Goal: Information Seeking & Learning: Find contact information

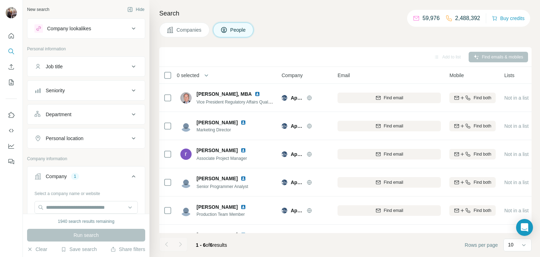
scroll to position [1, 4]
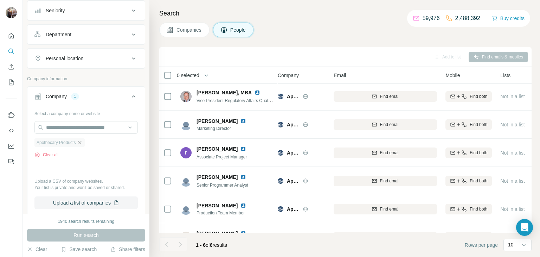
click at [82, 141] on icon "button" at bounding box center [80, 143] width 6 height 6
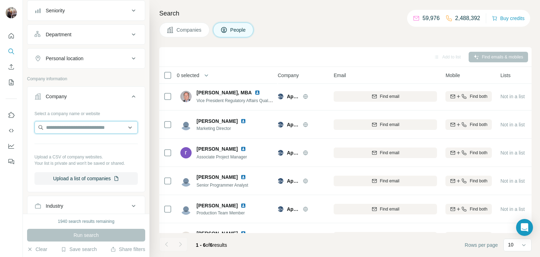
click at [67, 129] on input "text" at bounding box center [85, 127] width 103 height 13
paste input "*********"
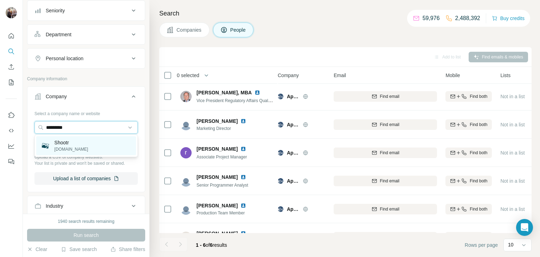
type input "*********"
click at [69, 153] on div "Shootr [DOMAIN_NAME]" at bounding box center [86, 145] width 100 height 19
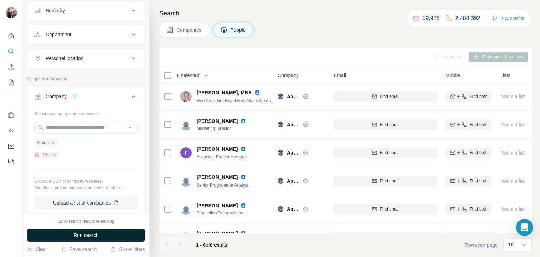
click at [90, 238] on span "Run search" at bounding box center [85, 234] width 25 height 7
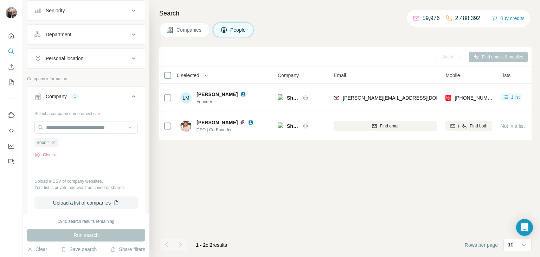
scroll to position [0, 4]
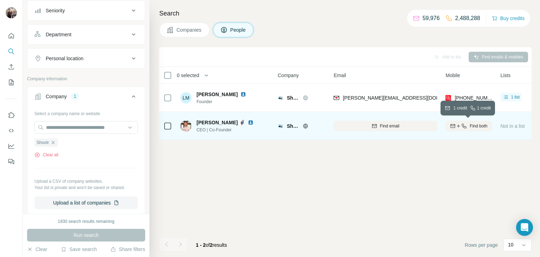
click at [474, 125] on span "Find both" at bounding box center [479, 126] width 18 height 6
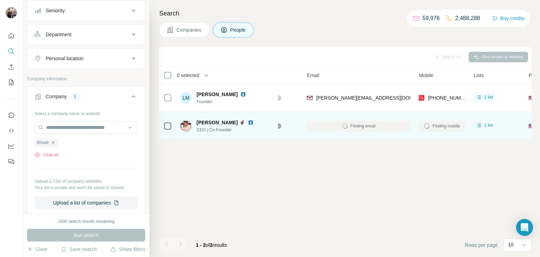
scroll to position [0, 30]
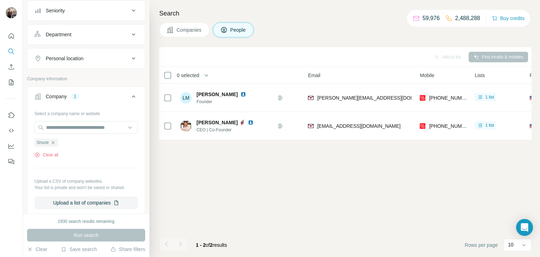
click at [53, 144] on icon "button" at bounding box center [53, 143] width 6 height 6
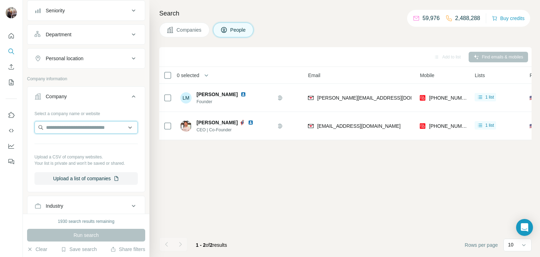
click at [60, 127] on input "text" at bounding box center [85, 127] width 103 height 13
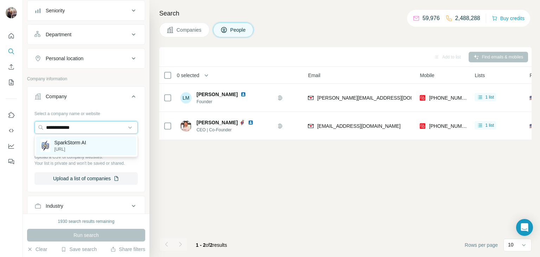
type input "**********"
click at [92, 149] on div "SparkStorm AI [URL]" at bounding box center [86, 145] width 100 height 19
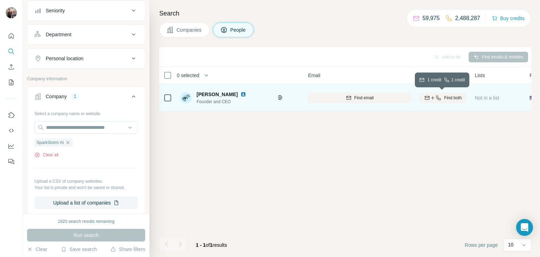
click at [446, 97] on span "Find both" at bounding box center [453, 98] width 18 height 6
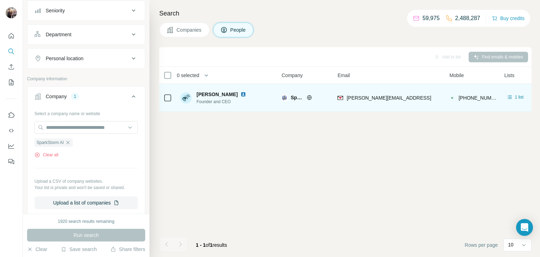
scroll to position [0, 1]
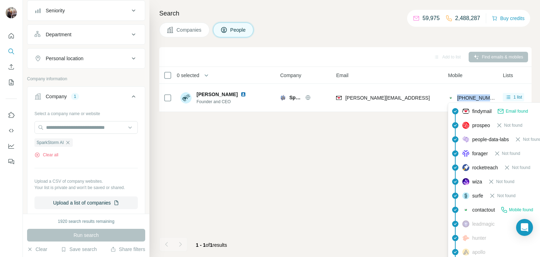
drag, startPoint x: 493, startPoint y: 96, endPoint x: 457, endPoint y: 97, distance: 35.9
click at [457, 97] on div "[PHONE_NUMBER]" at bounding box center [471, 97] width 46 height 19
copy span "[PHONE_NUMBER]"
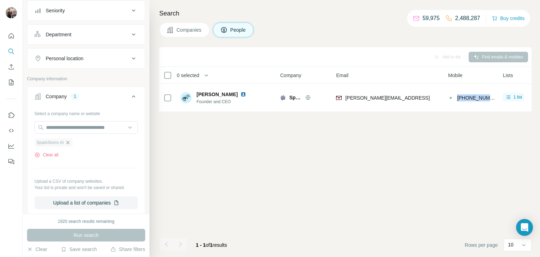
click at [70, 142] on icon "button" at bounding box center [68, 143] width 6 height 6
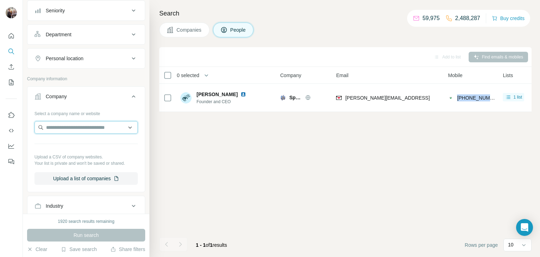
click at [64, 129] on input "text" at bounding box center [85, 127] width 103 height 13
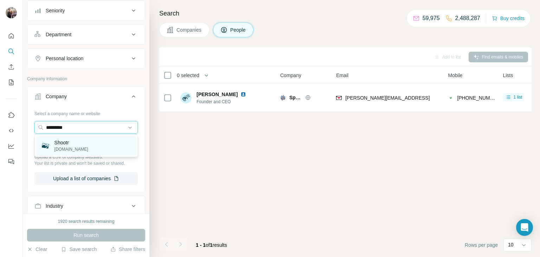
type input "*********"
click at [85, 143] on div "Shootr [DOMAIN_NAME]" at bounding box center [86, 145] width 100 height 19
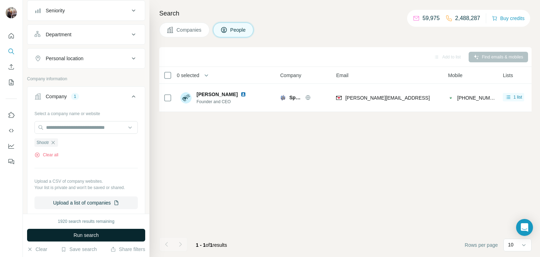
click at [78, 237] on span "Run search" at bounding box center [85, 234] width 25 height 7
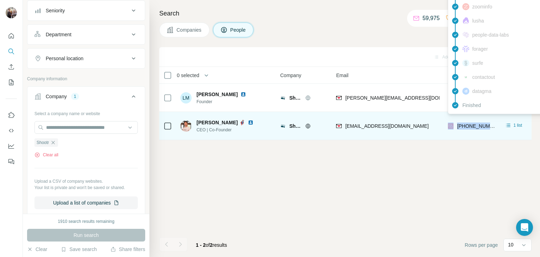
drag, startPoint x: 495, startPoint y: 125, endPoint x: 454, endPoint y: 129, distance: 40.9
click at [454, 129] on td "[PHONE_NUMBER]" at bounding box center [471, 126] width 55 height 28
copy div "[PHONE_NUMBER]"
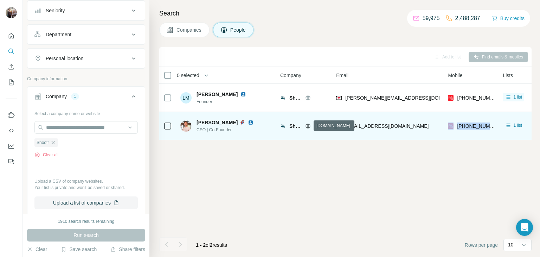
click at [308, 125] on icon at bounding box center [308, 125] width 5 height 0
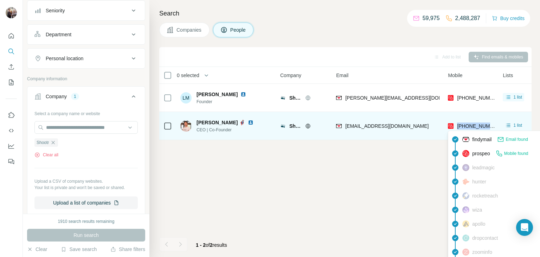
drag, startPoint x: 495, startPoint y: 124, endPoint x: 456, endPoint y: 125, distance: 38.7
click at [456, 125] on td "[PHONE_NUMBER]" at bounding box center [471, 126] width 55 height 28
copy span "[PHONE_NUMBER]"
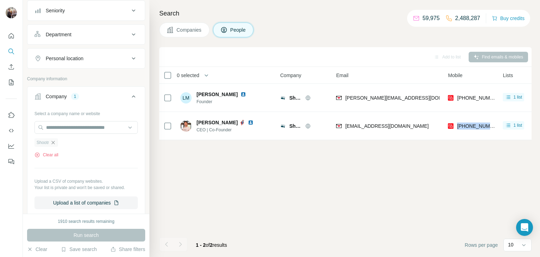
click at [53, 143] on icon "button" at bounding box center [53, 142] width 3 height 3
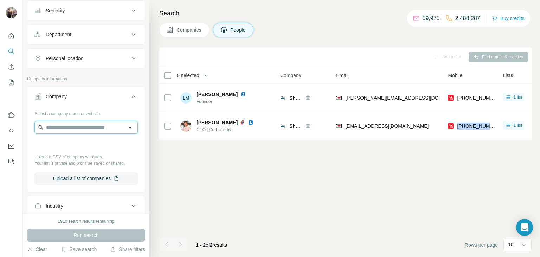
click at [60, 126] on input "text" at bounding box center [85, 127] width 103 height 13
type input "**********"
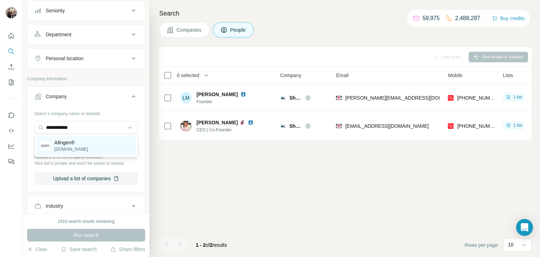
click at [77, 144] on p "Afingen®" at bounding box center [71, 142] width 34 height 7
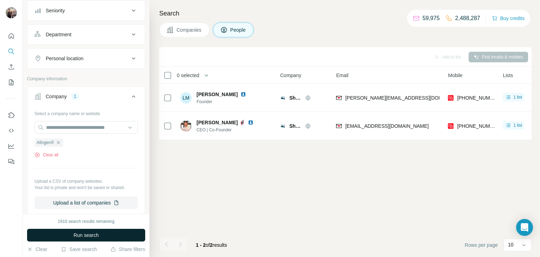
click at [79, 237] on span "Run search" at bounding box center [85, 234] width 25 height 7
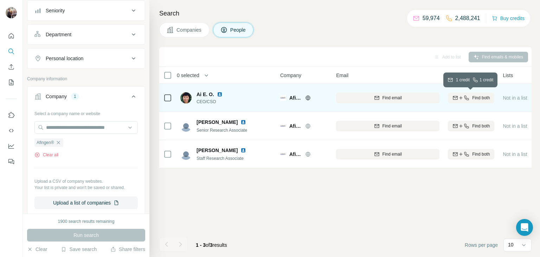
click at [473, 96] on span "Find both" at bounding box center [481, 98] width 18 height 6
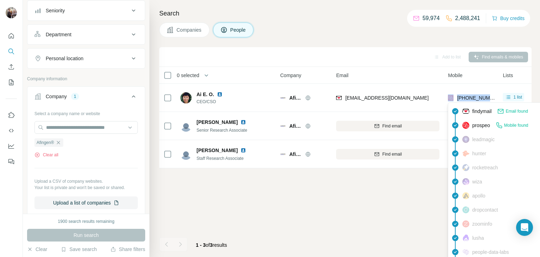
drag, startPoint x: 495, startPoint y: 97, endPoint x: 455, endPoint y: 99, distance: 39.8
click at [455, 99] on td "[PHONE_NUMBER]" at bounding box center [471, 98] width 55 height 28
copy div "[PHONE_NUMBER]"
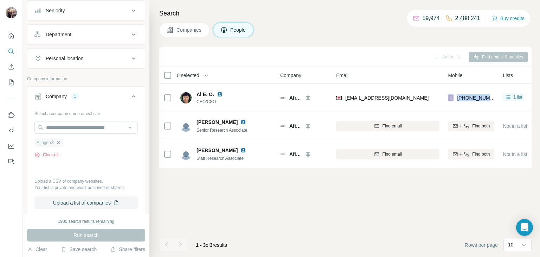
click at [59, 143] on icon "button" at bounding box center [59, 143] width 6 height 6
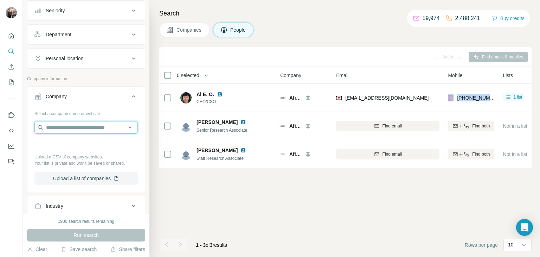
click at [58, 130] on input "text" at bounding box center [85, 127] width 103 height 13
paste input "**********"
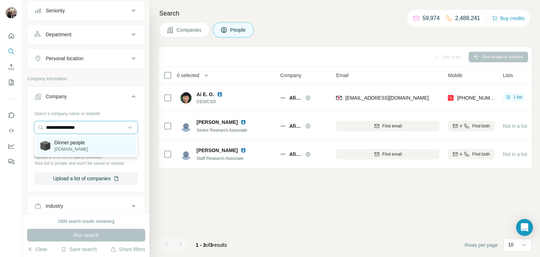
type input "**********"
click at [75, 145] on p "Dinner people" at bounding box center [71, 142] width 34 height 7
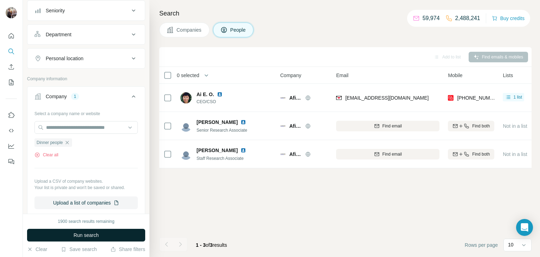
click at [76, 237] on span "Run search" at bounding box center [85, 234] width 25 height 7
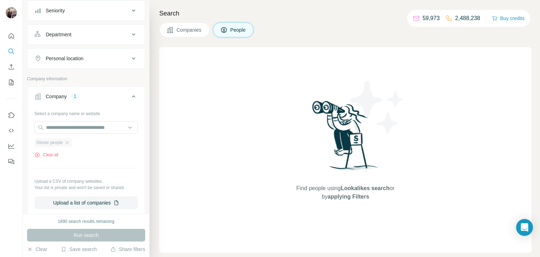
click at [65, 143] on div "Dinner people" at bounding box center [53, 142] width 38 height 8
click at [68, 142] on icon "button" at bounding box center [67, 143] width 6 height 6
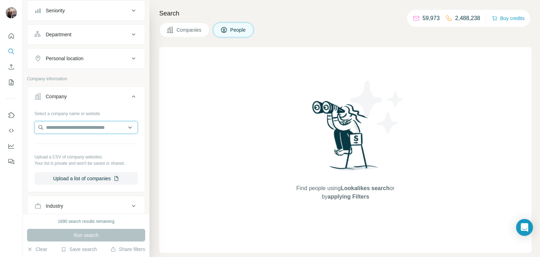
click at [72, 126] on input "text" at bounding box center [85, 127] width 103 height 13
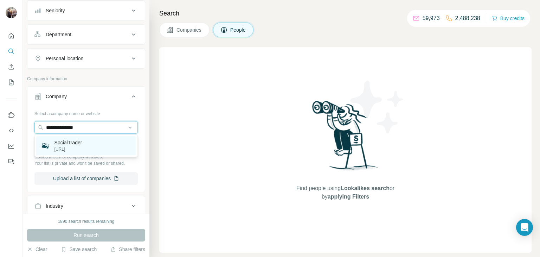
type input "**********"
click at [88, 144] on div "SocialTrader [URL]" at bounding box center [86, 145] width 100 height 19
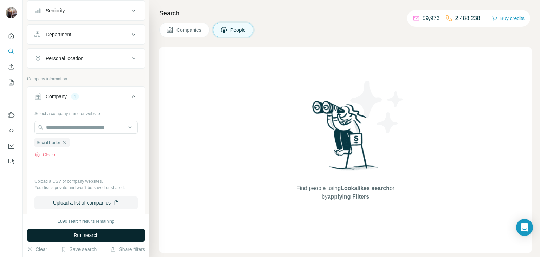
click at [73, 235] on span "Run search" at bounding box center [85, 234] width 25 height 7
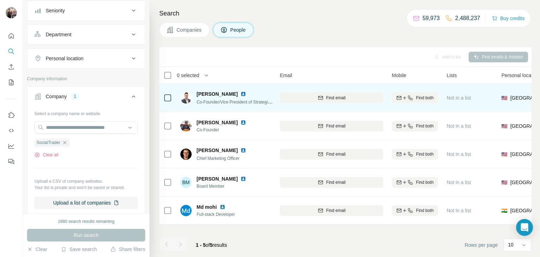
scroll to position [0, 58]
click at [423, 97] on span "Find both" at bounding box center [424, 98] width 18 height 6
click at [344, 53] on div "Add to list Find emails & mobiles" at bounding box center [345, 57] width 365 height 12
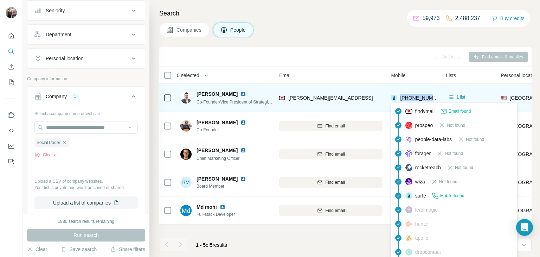
drag, startPoint x: 436, startPoint y: 97, endPoint x: 399, endPoint y: 98, distance: 37.6
click at [399, 98] on div "[PHONE_NUMBER]" at bounding box center [414, 97] width 46 height 19
copy span "[PHONE_NUMBER]"
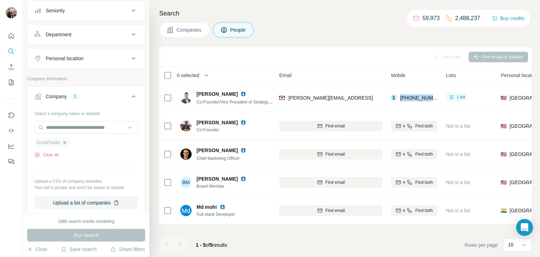
click at [64, 141] on icon "button" at bounding box center [65, 143] width 6 height 6
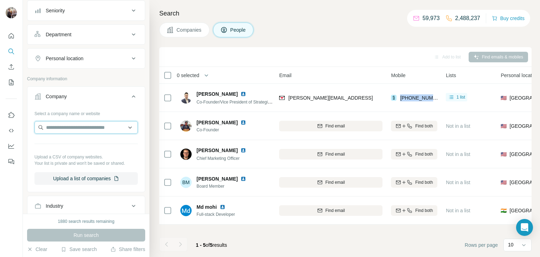
click at [63, 127] on input "text" at bounding box center [85, 127] width 103 height 13
type input "**********"
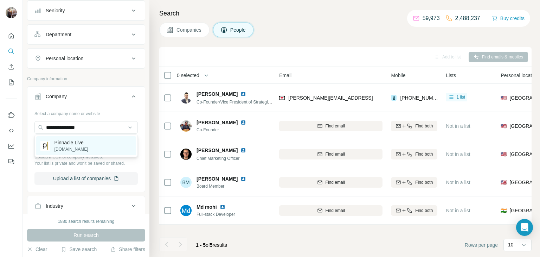
click at [77, 149] on p "[DOMAIN_NAME]" at bounding box center [71, 149] width 34 height 6
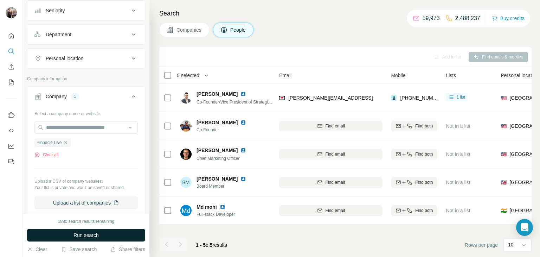
click at [85, 235] on span "Run search" at bounding box center [85, 234] width 25 height 7
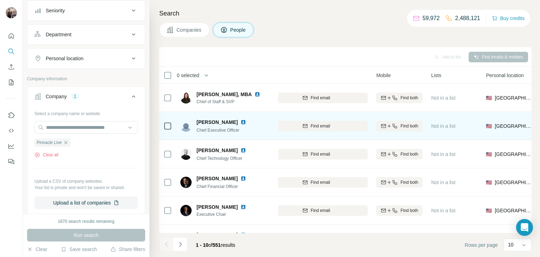
scroll to position [0, 73]
click at [403, 126] on span "Find both" at bounding box center [409, 125] width 18 height 6
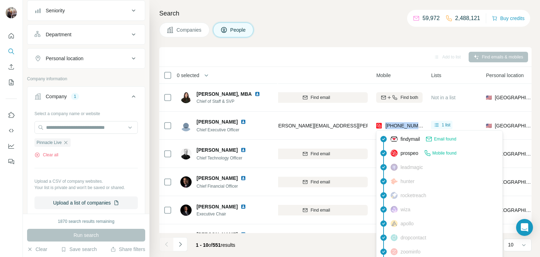
drag, startPoint x: 424, startPoint y: 125, endPoint x: 386, endPoint y: 127, distance: 38.4
click at [386, 127] on td "[PHONE_NUMBER]" at bounding box center [399, 125] width 55 height 28
copy span "[PHONE_NUMBER]"
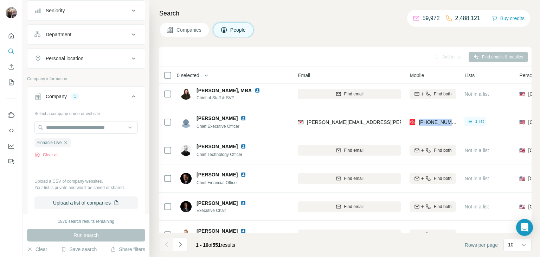
scroll to position [3, 39]
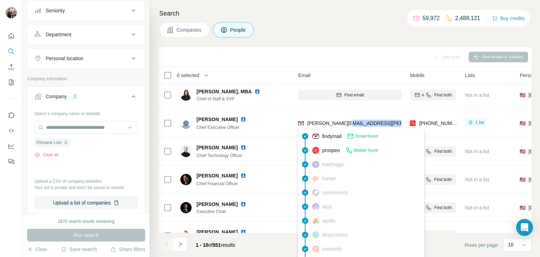
drag, startPoint x: 389, startPoint y: 122, endPoint x: 342, endPoint y: 124, distance: 46.8
click at [342, 124] on div "[PERSON_NAME][EMAIL_ADDRESS][PERSON_NAME][DOMAIN_NAME]" at bounding box center [349, 122] width 103 height 19
copy span "@[DOMAIN_NAME]"
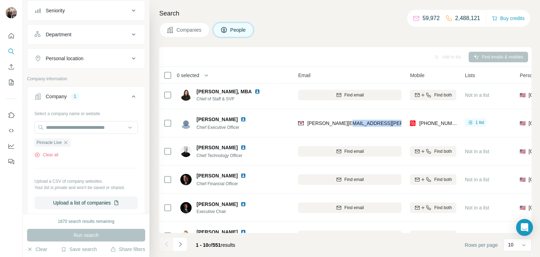
click at [392, 121] on div "[PERSON_NAME][EMAIL_ADDRESS][PERSON_NAME][DOMAIN_NAME]" at bounding box center [349, 122] width 103 height 19
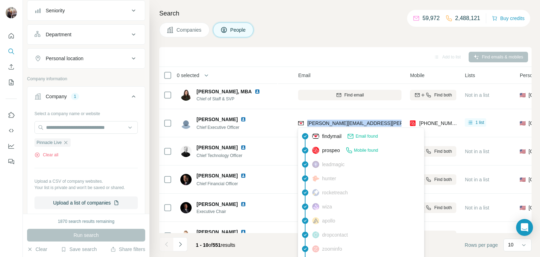
drag, startPoint x: 389, startPoint y: 122, endPoint x: 306, endPoint y: 127, distance: 83.1
click at [306, 127] on body "New search Hide Company lookalikes Personal information Job title Seniority Dep…" at bounding box center [270, 128] width 540 height 257
copy span "[PERSON_NAME][EMAIL_ADDRESS][PERSON_NAME][DOMAIN_NAME]"
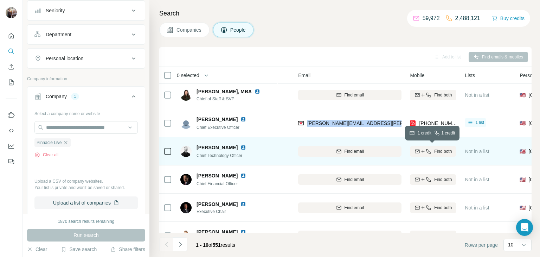
click at [437, 150] on span "Find both" at bounding box center [443, 151] width 18 height 6
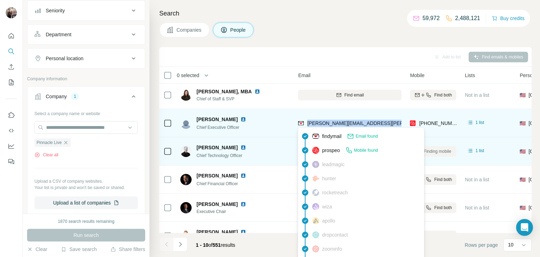
copy span "[PERSON_NAME][EMAIL_ADDRESS][PERSON_NAME][DOMAIN_NAME]"
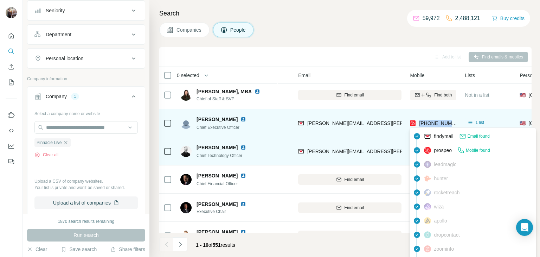
drag, startPoint x: 456, startPoint y: 122, endPoint x: 419, endPoint y: 125, distance: 37.0
click at [419, 125] on div "[PHONE_NUMBER]" at bounding box center [433, 122] width 46 height 19
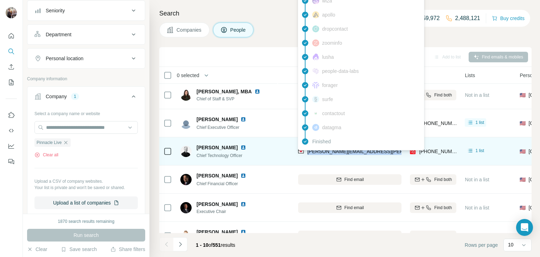
drag, startPoint x: 394, startPoint y: 150, endPoint x: 306, endPoint y: 150, distance: 88.2
click at [306, 150] on div "[PERSON_NAME][EMAIL_ADDRESS][PERSON_NAME][DOMAIN_NAME]" at bounding box center [349, 150] width 103 height 19
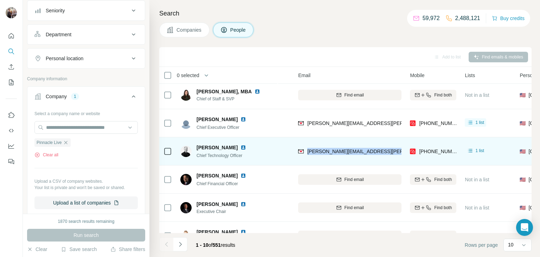
drag, startPoint x: 195, startPoint y: 146, endPoint x: 240, endPoint y: 149, distance: 45.8
click at [240, 149] on div "[PERSON_NAME] Chief Technology Officer" at bounding box center [217, 151] width 74 height 15
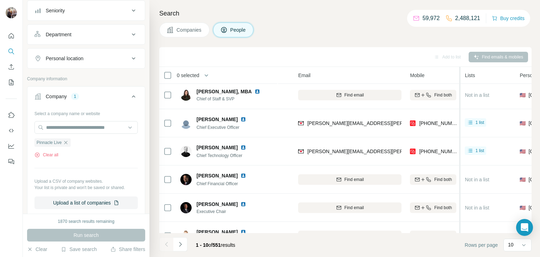
click at [458, 150] on div at bounding box center [459, 216] width 3 height 298
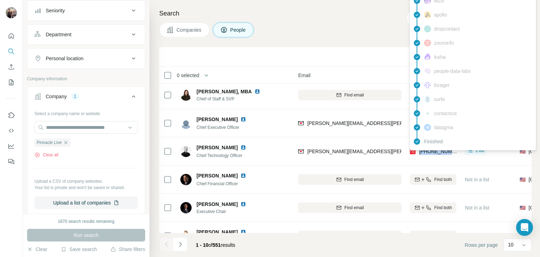
drag, startPoint x: 454, startPoint y: 150, endPoint x: 417, endPoint y: 154, distance: 37.0
click at [417, 154] on div "[PHONE_NUMBER]" at bounding box center [433, 150] width 46 height 19
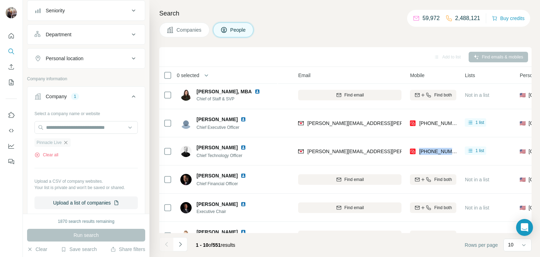
click at [64, 143] on icon "button" at bounding box center [66, 143] width 6 height 6
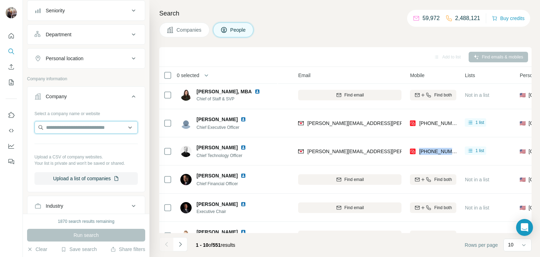
click at [59, 127] on input "text" at bounding box center [85, 127] width 103 height 13
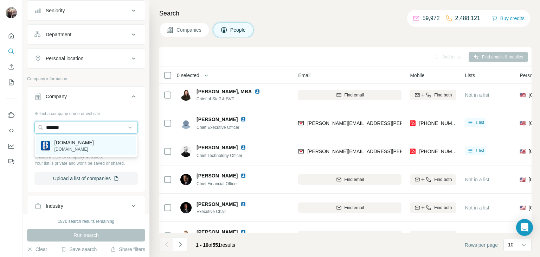
type input "*******"
click at [73, 141] on div "[DOMAIN_NAME] [DOMAIN_NAME]" at bounding box center [86, 145] width 100 height 19
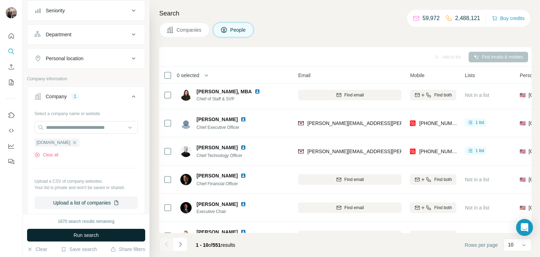
click at [76, 235] on span "Run search" at bounding box center [85, 234] width 25 height 7
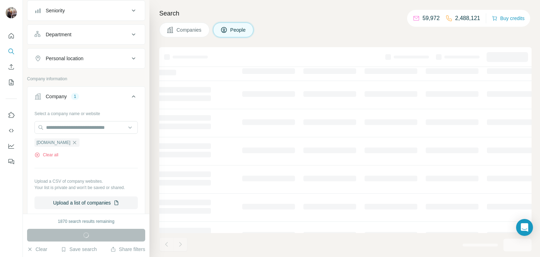
scroll to position [0, 39]
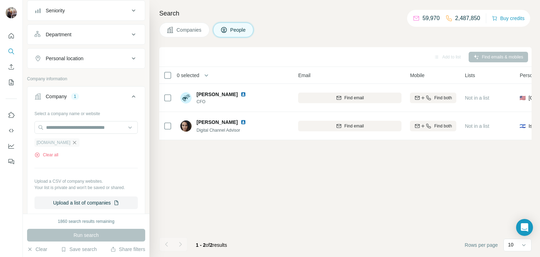
click at [73, 141] on icon "button" at bounding box center [74, 142] width 3 height 3
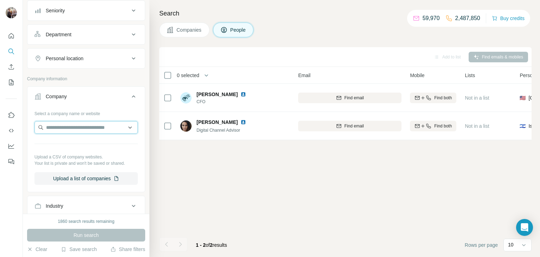
click at [64, 129] on input "text" at bounding box center [85, 127] width 103 height 13
paste input "**********"
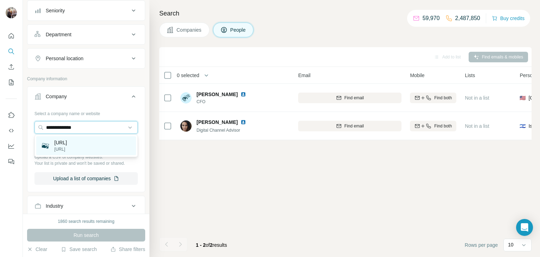
type input "**********"
click at [67, 143] on p "[URL]" at bounding box center [60, 142] width 13 height 7
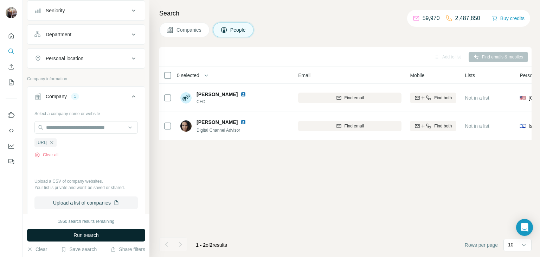
click at [75, 233] on span "Run search" at bounding box center [85, 234] width 25 height 7
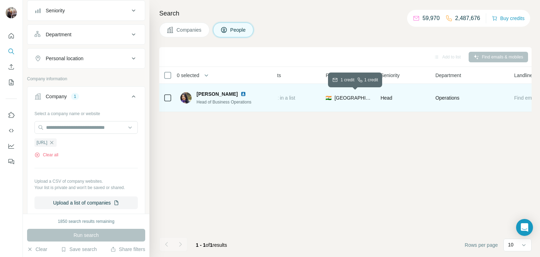
scroll to position [0, 236]
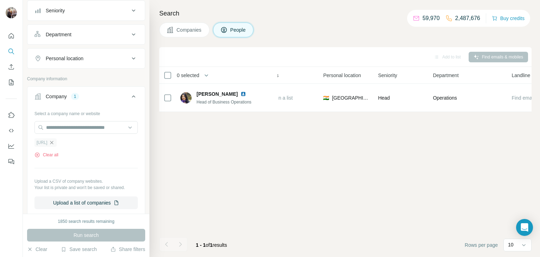
click at [54, 143] on icon "button" at bounding box center [52, 143] width 6 height 6
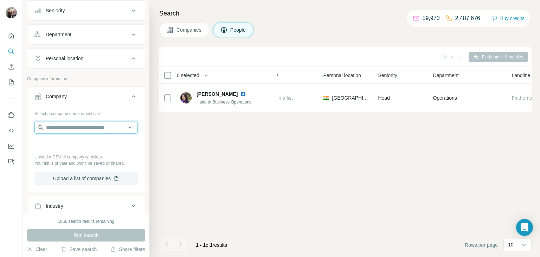
click at [65, 126] on input "text" at bounding box center [85, 127] width 103 height 13
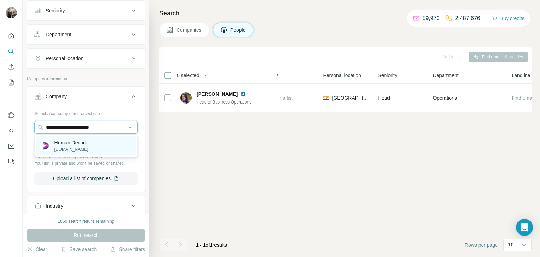
type input "**********"
click at [70, 141] on p "Human Decode" at bounding box center [71, 142] width 34 height 7
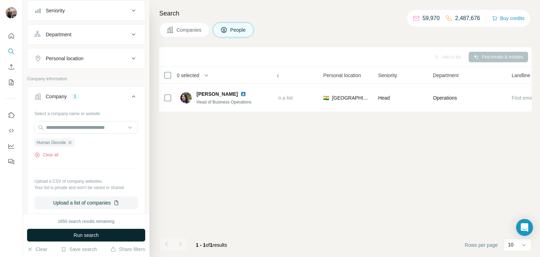
click at [87, 238] on span "Run search" at bounding box center [85, 234] width 25 height 7
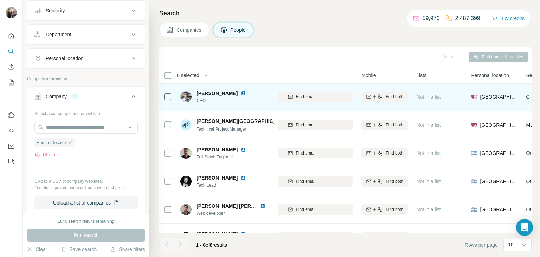
scroll to position [0, 88]
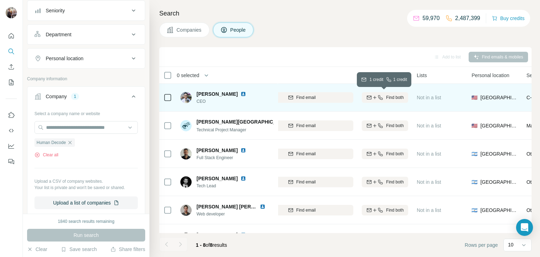
click at [383, 98] on div "Find both" at bounding box center [385, 97] width 46 height 6
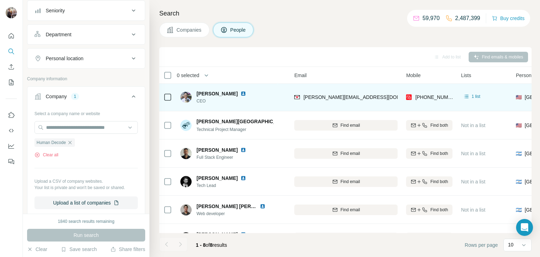
scroll to position [1, 43]
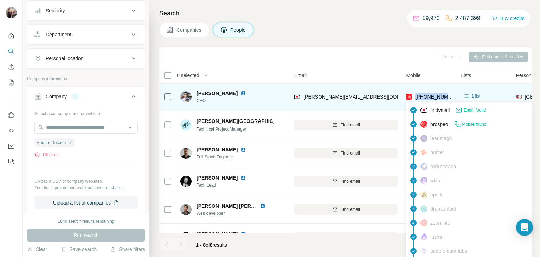
drag, startPoint x: 451, startPoint y: 96, endPoint x: 416, endPoint y: 98, distance: 35.3
click at [416, 98] on div "[PHONE_NUMBER]" at bounding box center [429, 96] width 46 height 19
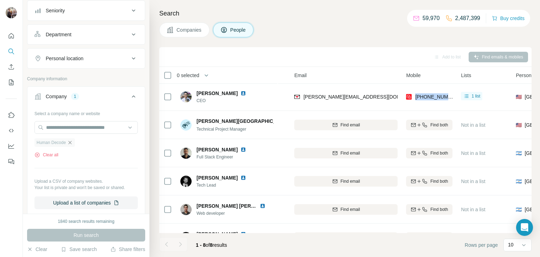
click at [72, 142] on icon "button" at bounding box center [70, 142] width 3 height 3
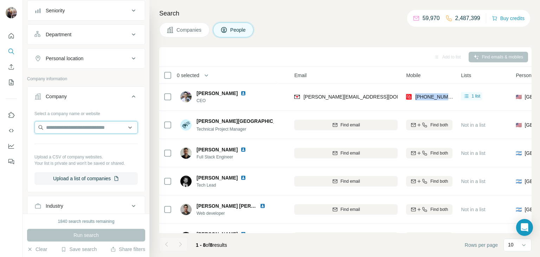
click at [64, 129] on input "text" at bounding box center [85, 127] width 103 height 13
drag, startPoint x: 86, startPoint y: 126, endPoint x: 29, endPoint y: 126, distance: 57.6
click at [29, 126] on div "**********" at bounding box center [85, 149] width 117 height 83
paste input "**"
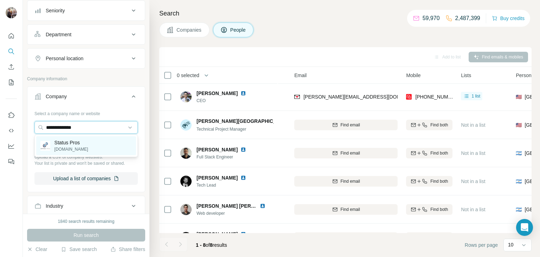
type input "**********"
click at [57, 142] on p "Status Pros" at bounding box center [71, 142] width 34 height 7
